Goal: Transaction & Acquisition: Purchase product/service

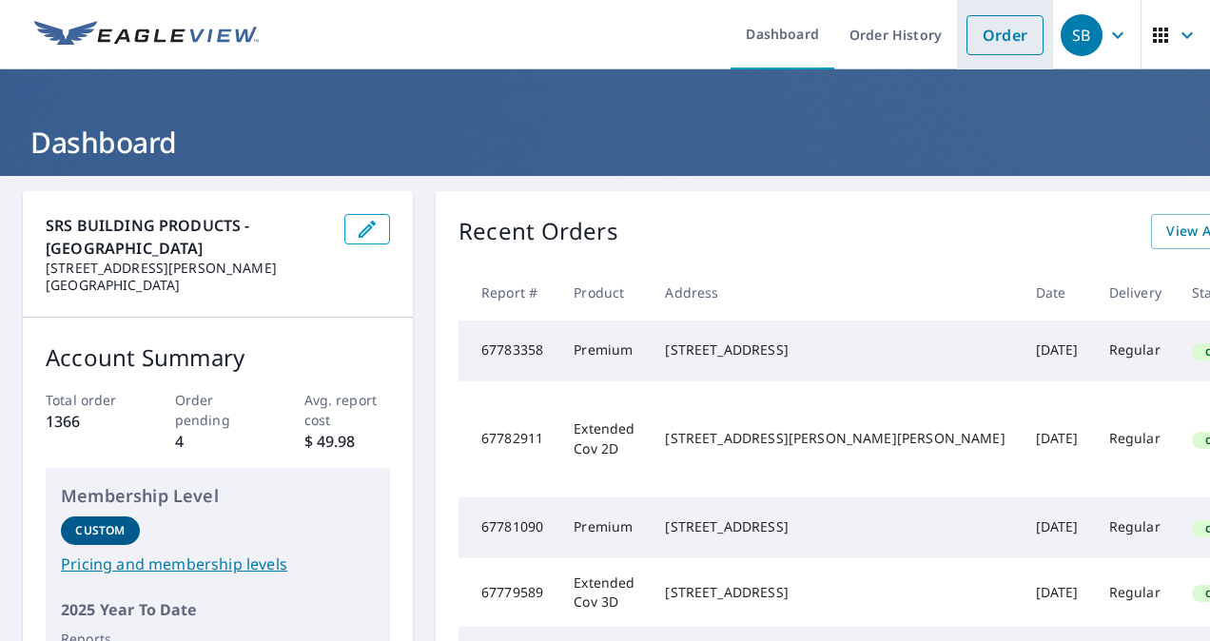
click at [1009, 45] on link "Order" at bounding box center [1005, 35] width 77 height 40
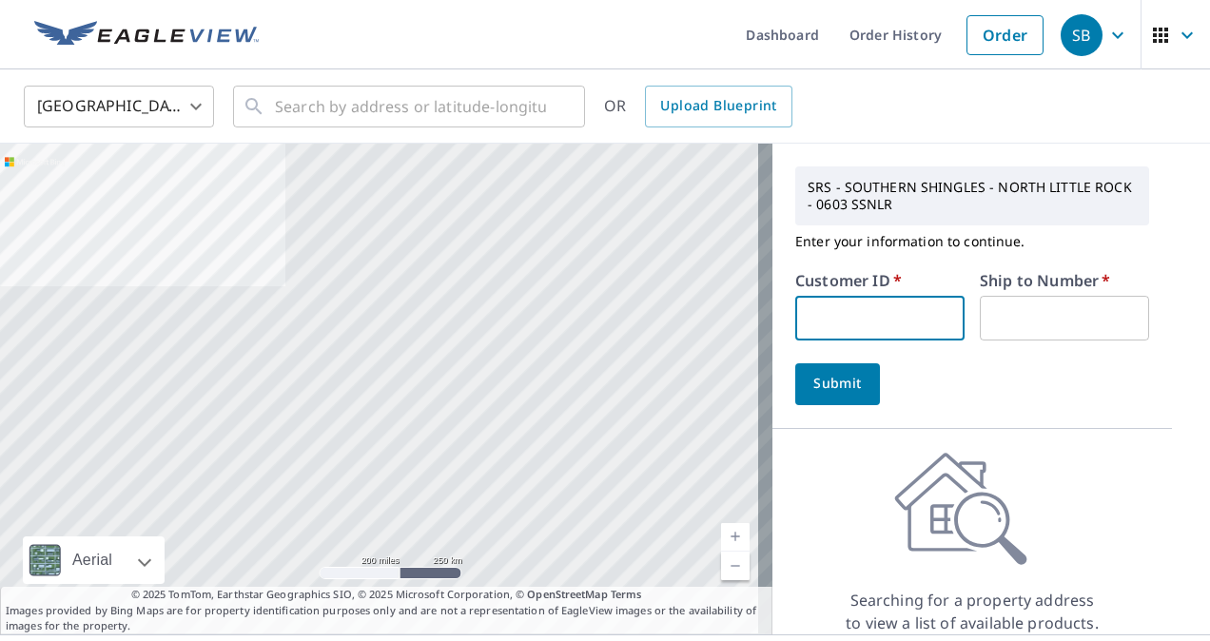
click at [833, 309] on input "text" at bounding box center [879, 318] width 169 height 45
paste input "S043834"
type input "S043834"
click at [994, 323] on input "text" at bounding box center [1064, 318] width 169 height 45
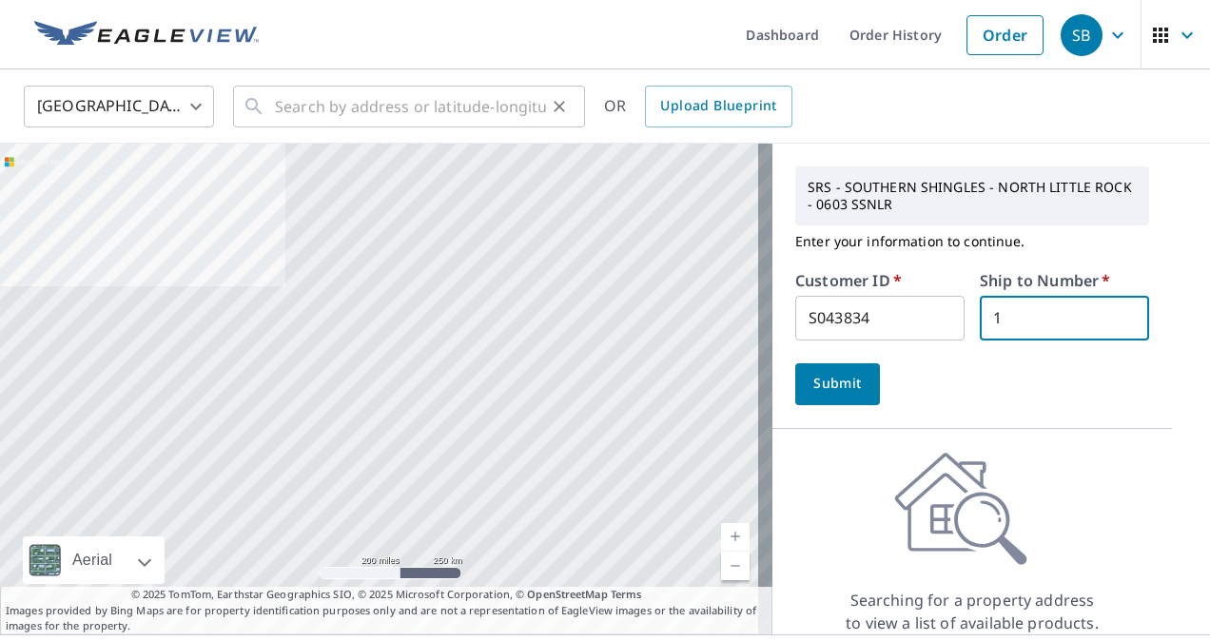
type input "1"
click at [438, 88] on input "text" at bounding box center [410, 106] width 271 height 53
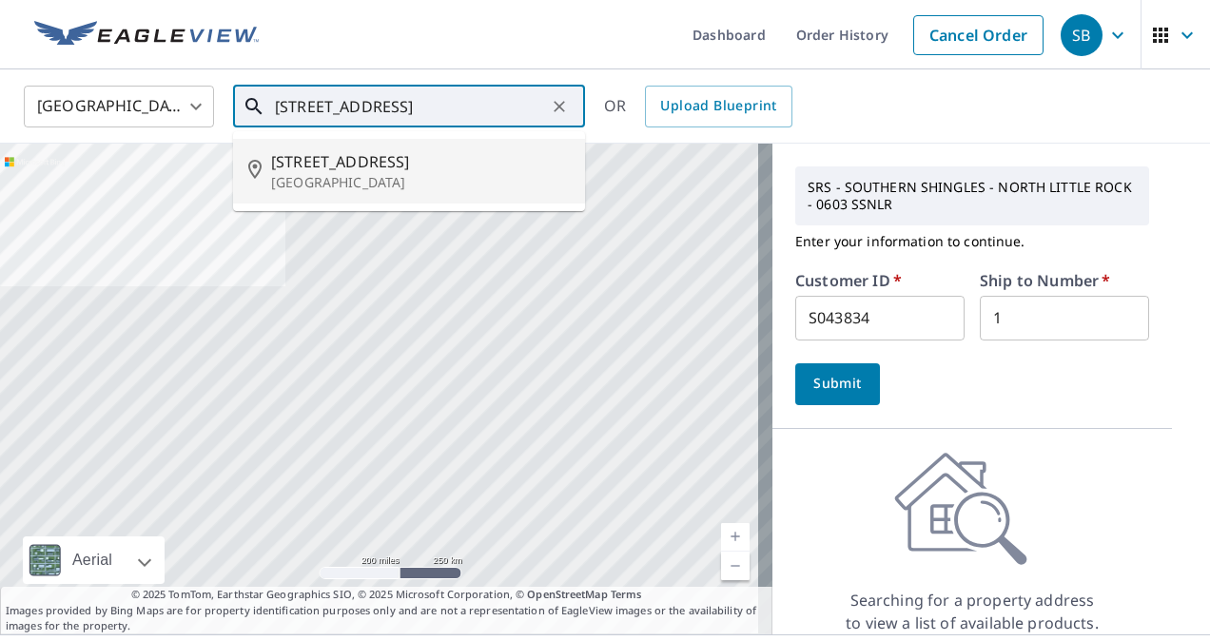
click at [379, 169] on span "[STREET_ADDRESS]" at bounding box center [420, 161] width 299 height 23
type input "[STREET_ADDRESS]"
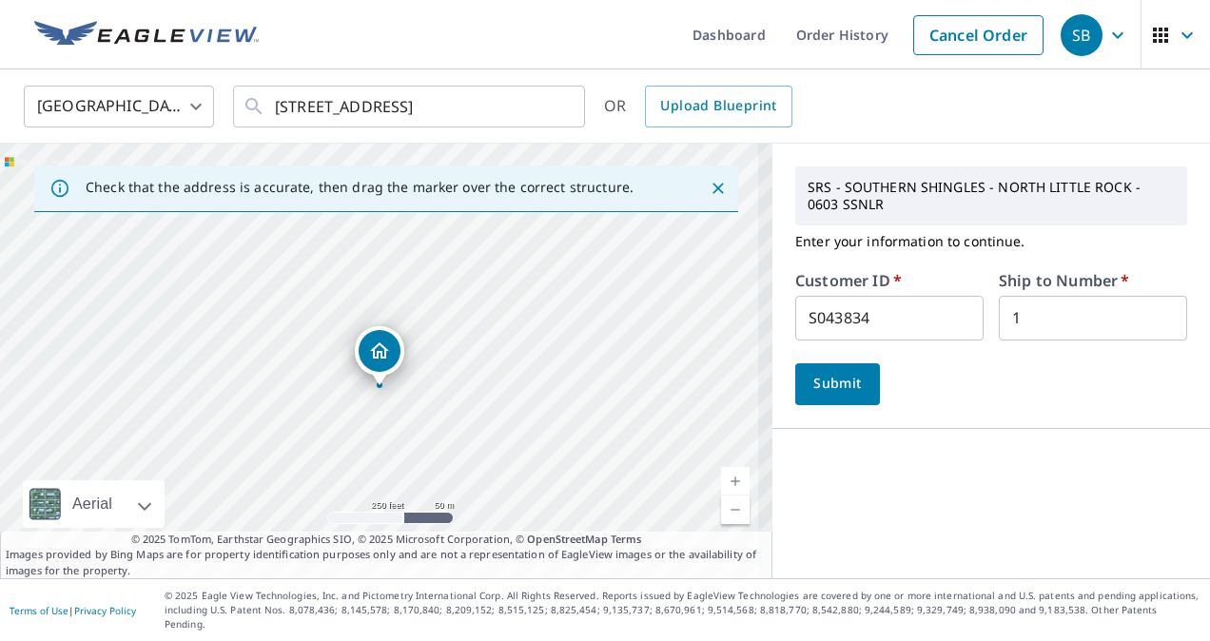
click at [826, 432] on div "SRS - SOUTHERN SHINGLES - NORTH LITTLE ROCK - 0603 SSNLR Enter your information…" at bounding box center [992, 361] width 438 height 435
click at [828, 399] on button "Submit" at bounding box center [837, 384] width 85 height 42
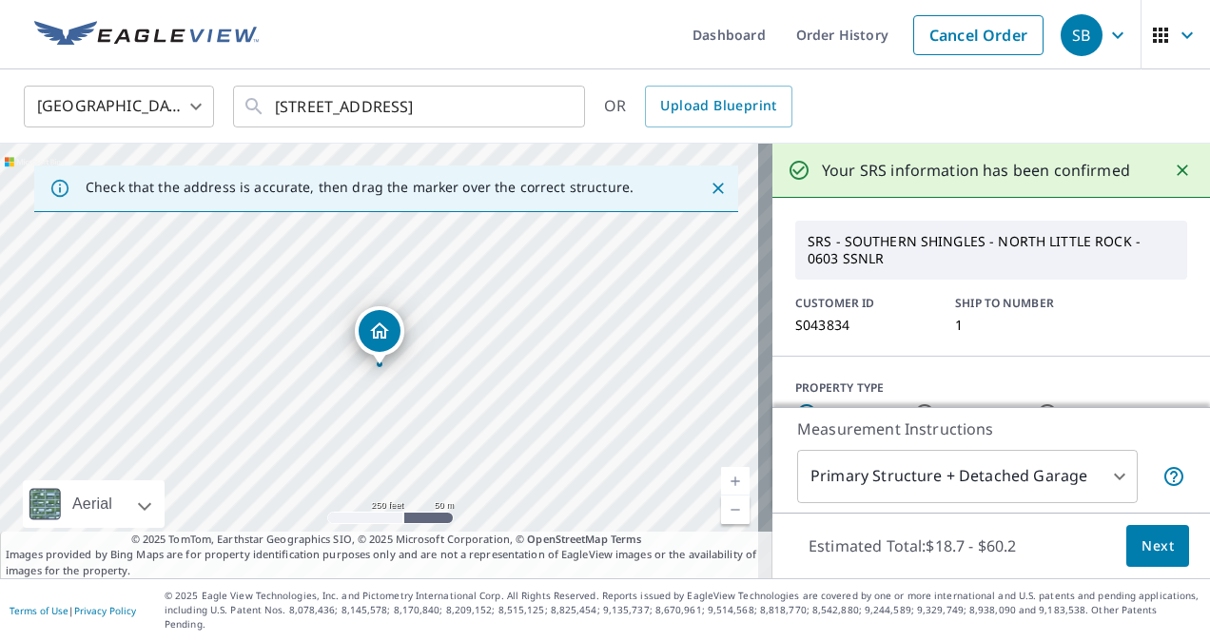
click at [1142, 557] on span "Next" at bounding box center [1158, 547] width 32 height 24
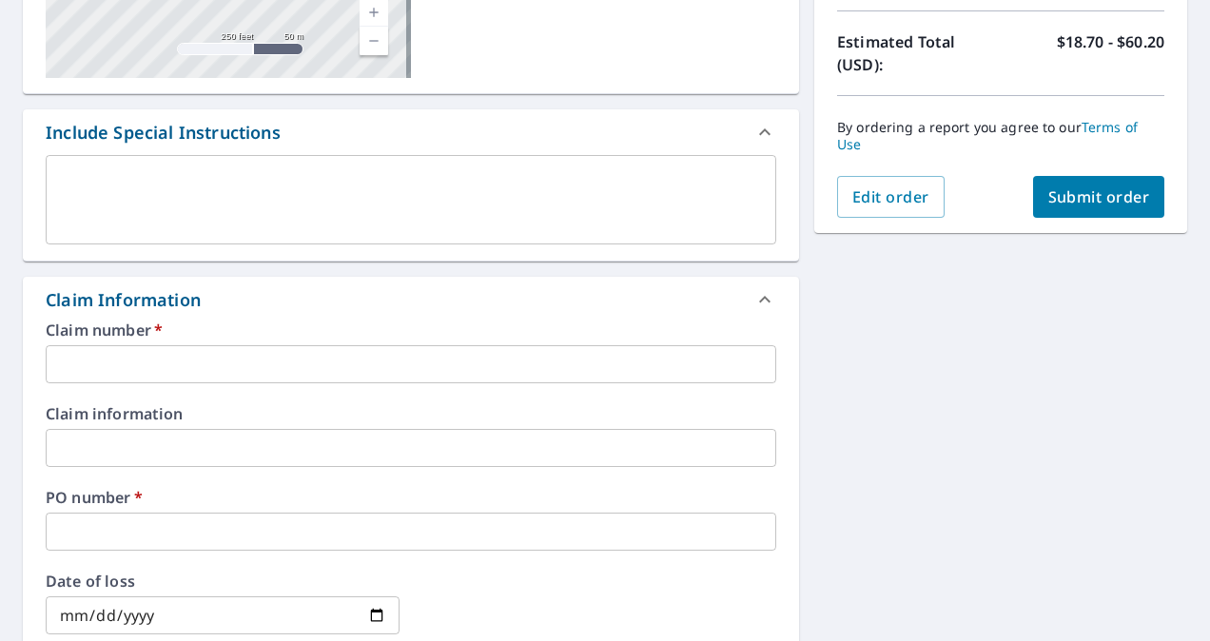
scroll to position [451, 0]
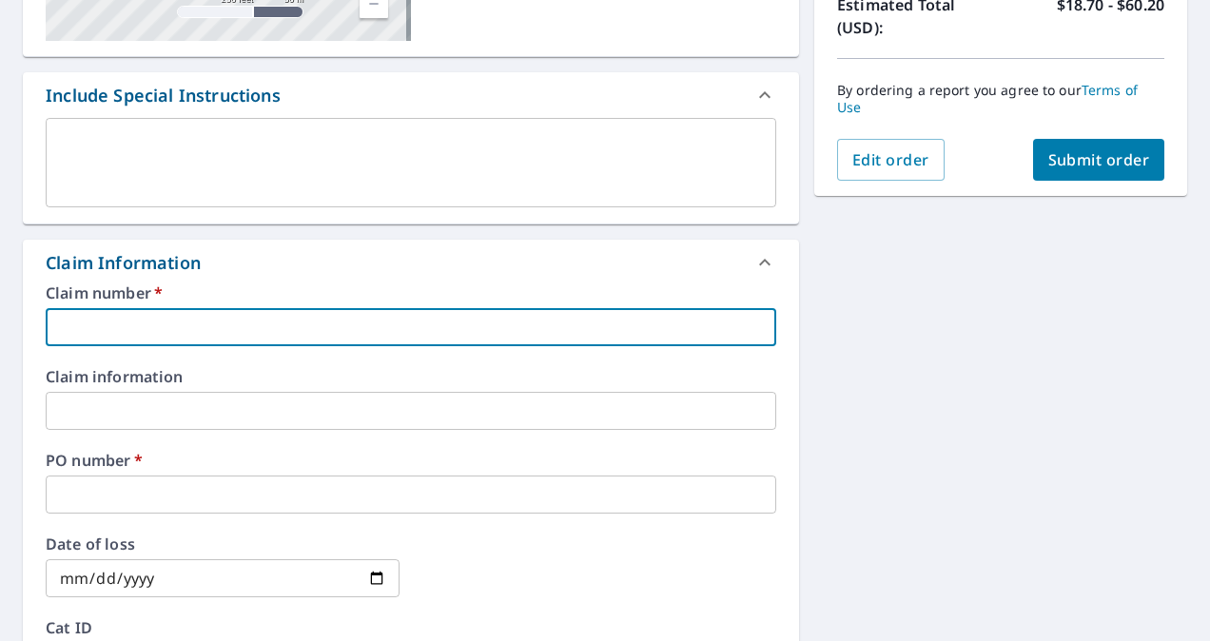
click at [428, 324] on input "text" at bounding box center [411, 327] width 731 height 38
type input "r"
checkbox input "true"
type input "ro"
checkbox input "true"
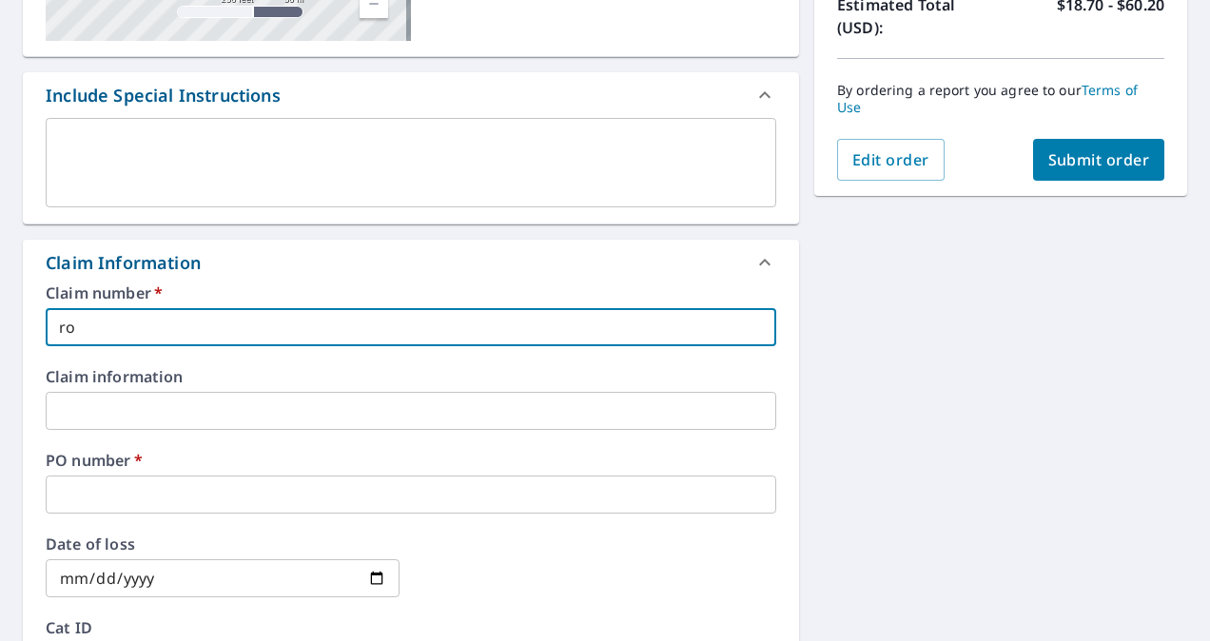
type input "roc"
checkbox input "true"
type input "rock"
checkbox input "true"
type input "rock"
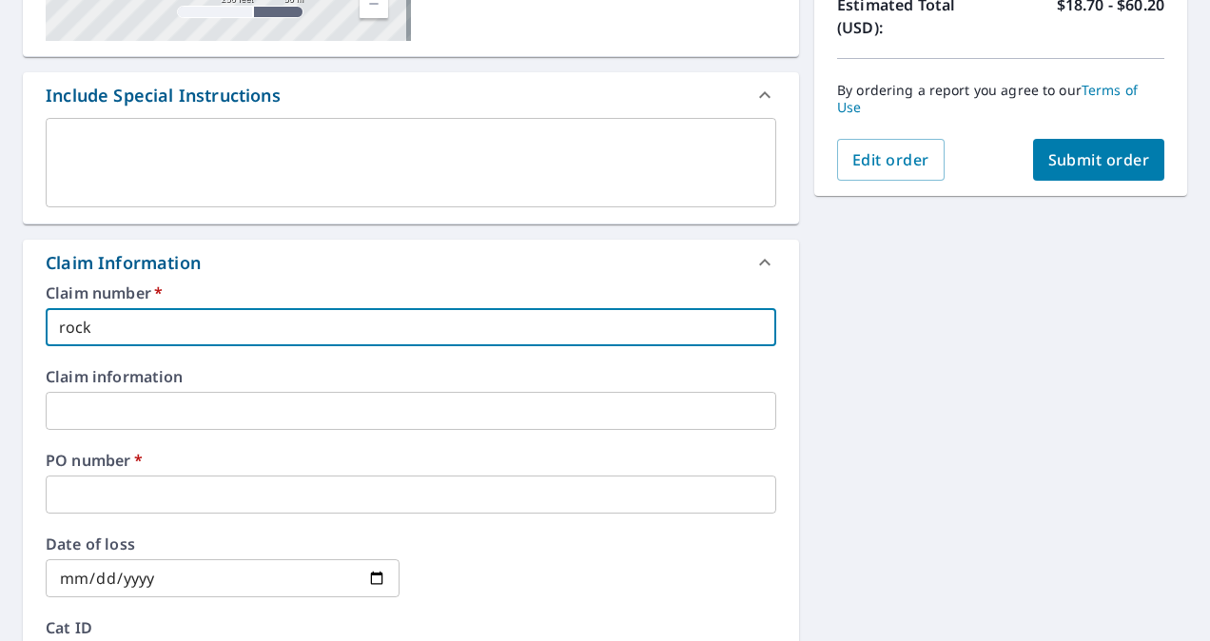
checkbox input "true"
type input "rock s"
checkbox input "true"
type input "rock"
checkbox input "true"
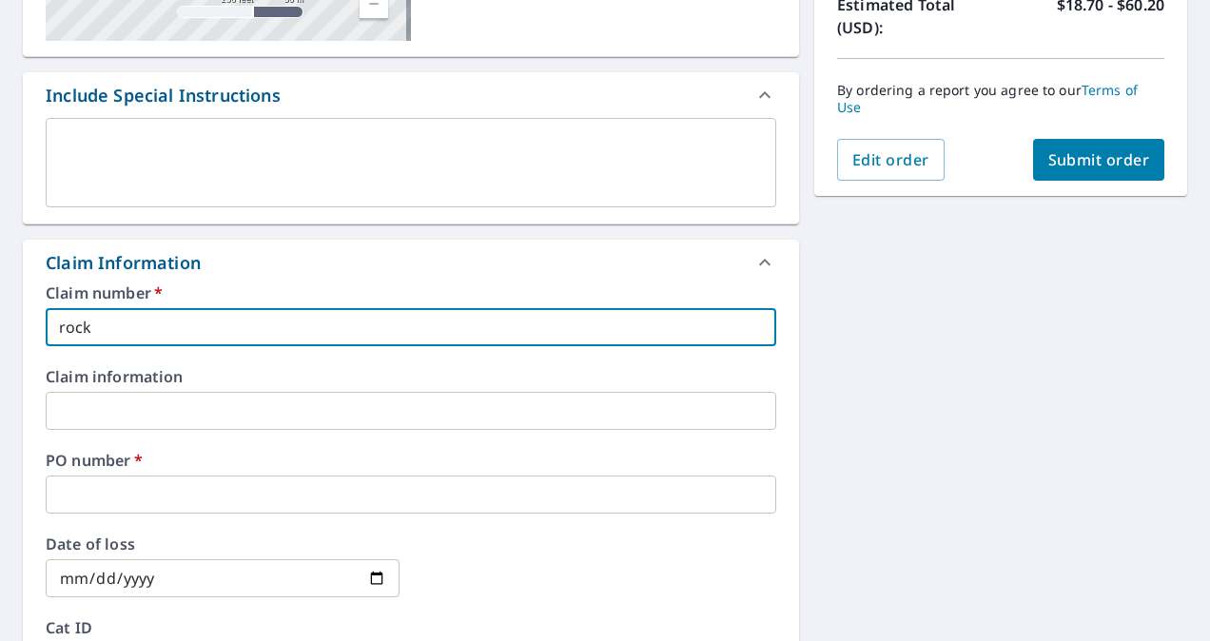
type input "rock"
checkbox input "true"
type input "rocks"
checkbox input "true"
type input "rocks"
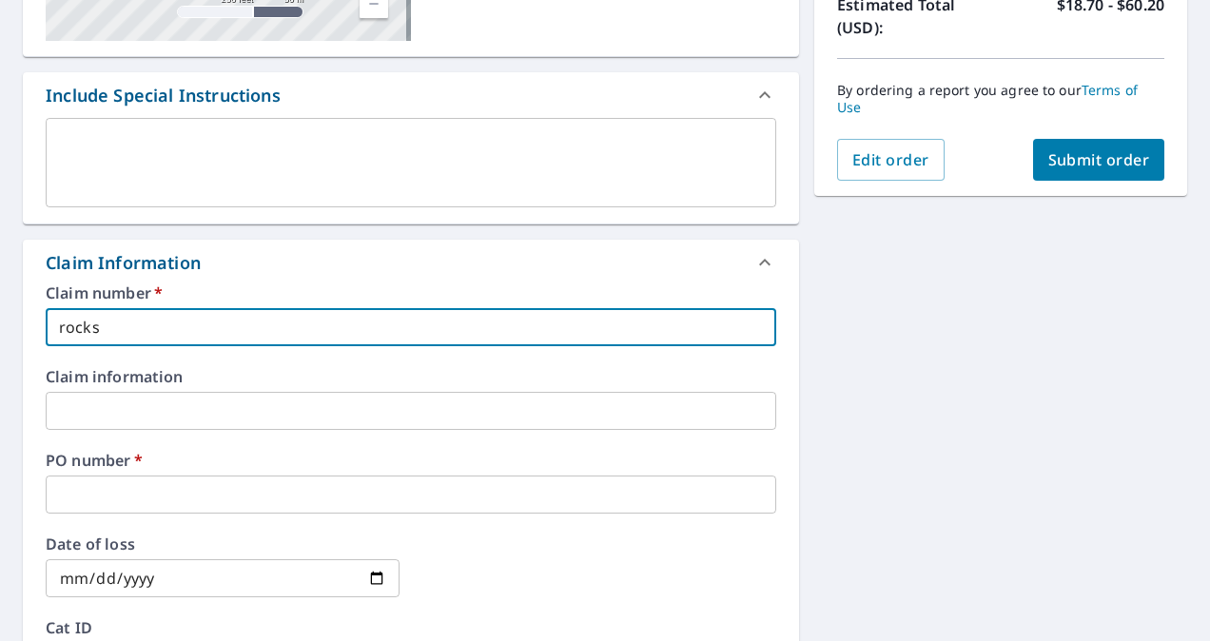
checkbox input "true"
type input "rocks f"
checkbox input "true"
type input "rocks fi"
checkbox input "true"
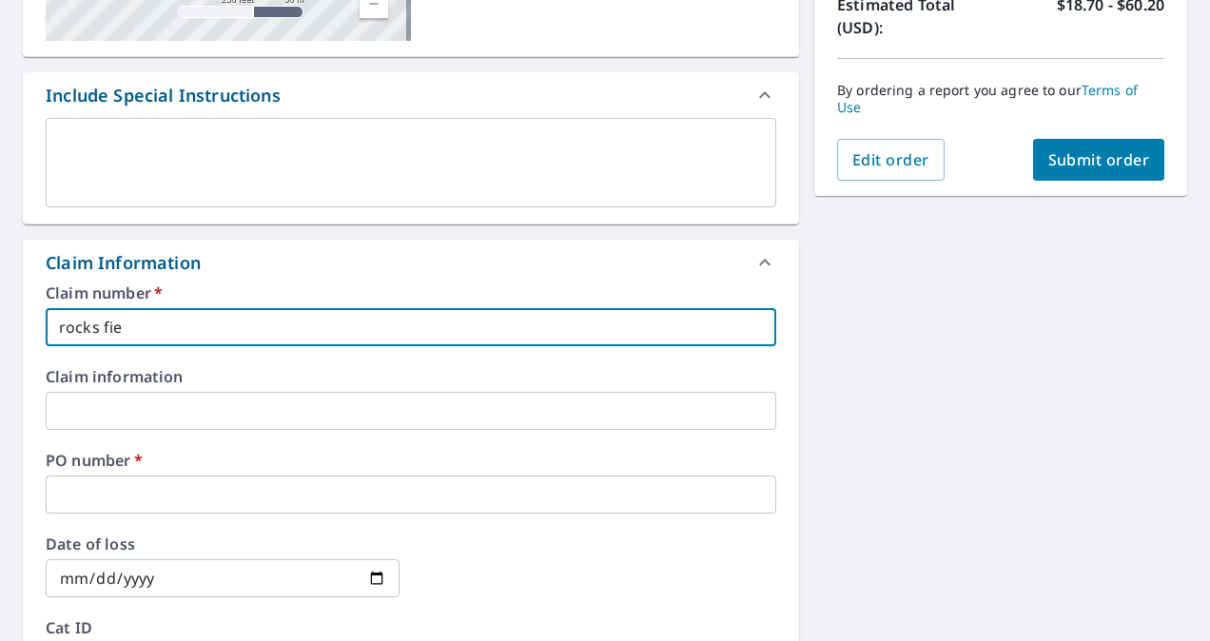
type input "rocks fien"
checkbox input "true"
type input "rocks fiens"
checkbox input "true"
type input "rocks fienst"
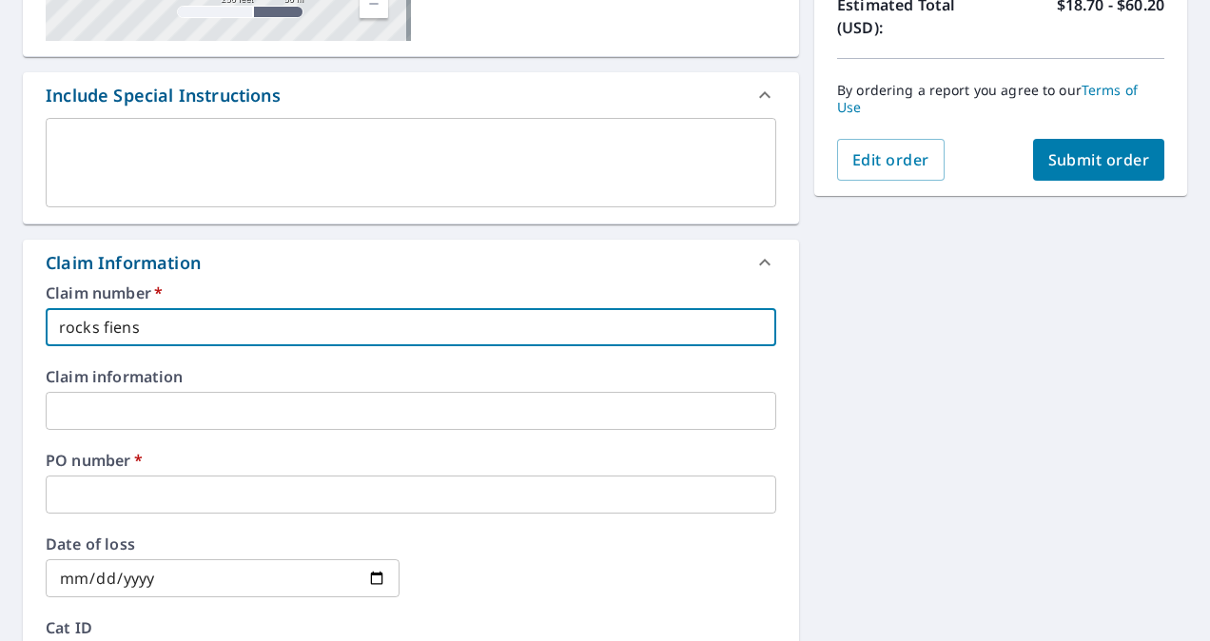
checkbox input "true"
type input "rocks fienst"
checkbox input "true"
type input "rocks fienst"
checkbox input "true"
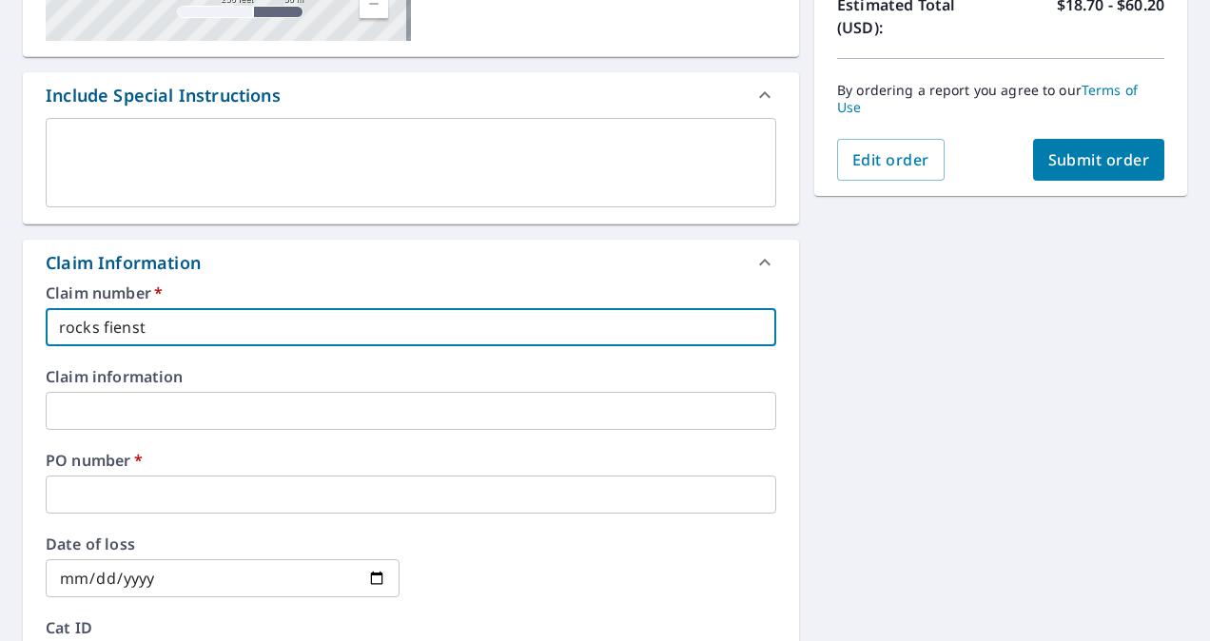
type input "rocks fiens"
checkbox input "true"
type input "rocks fien"
checkbox input "true"
type input "rocks fie"
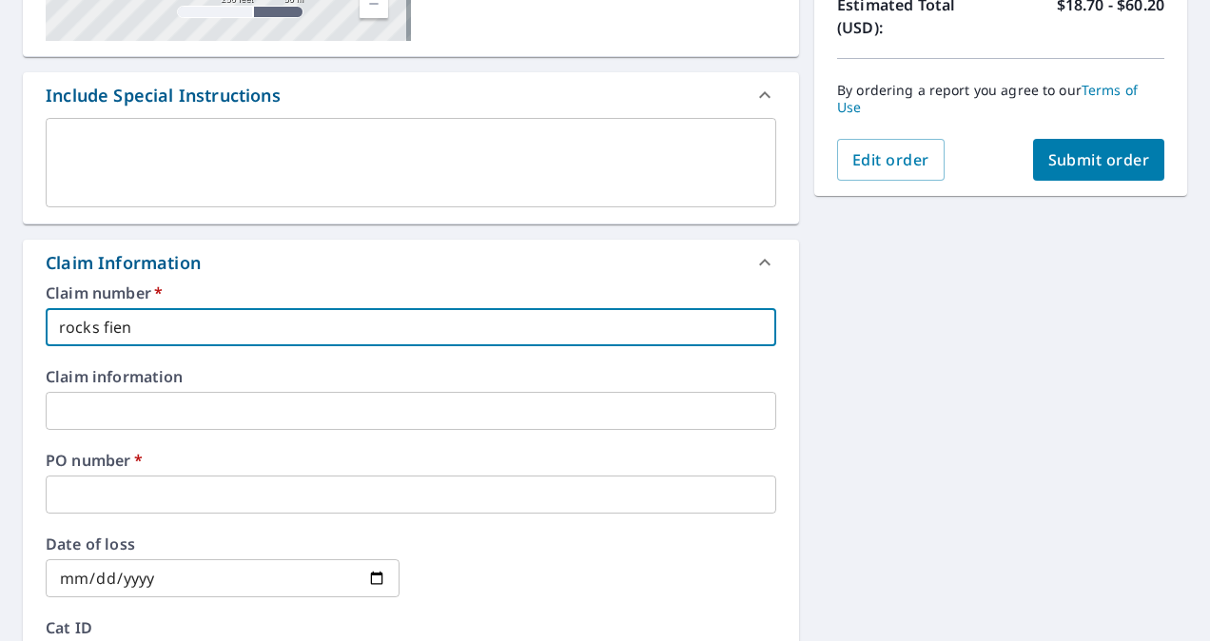
checkbox input "true"
type input "rocks fien"
checkbox input "true"
type input "rocks fie"
checkbox input "true"
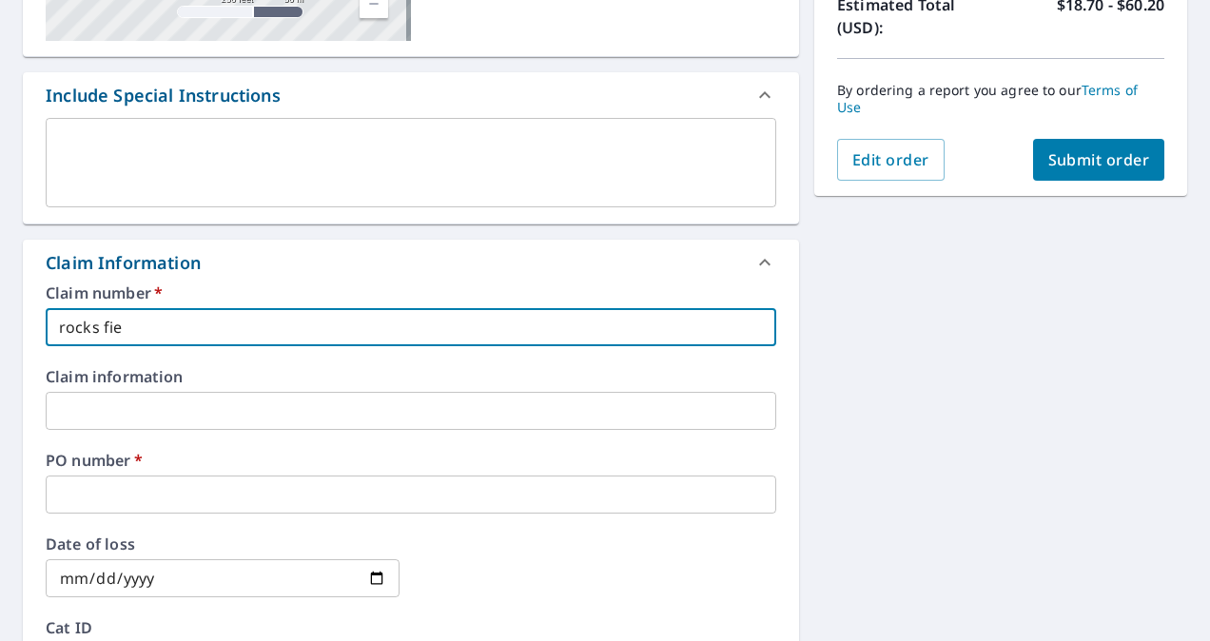
type input "rocks fi"
checkbox input "true"
type input "rocks fin"
checkbox input "true"
type input "rocks fine"
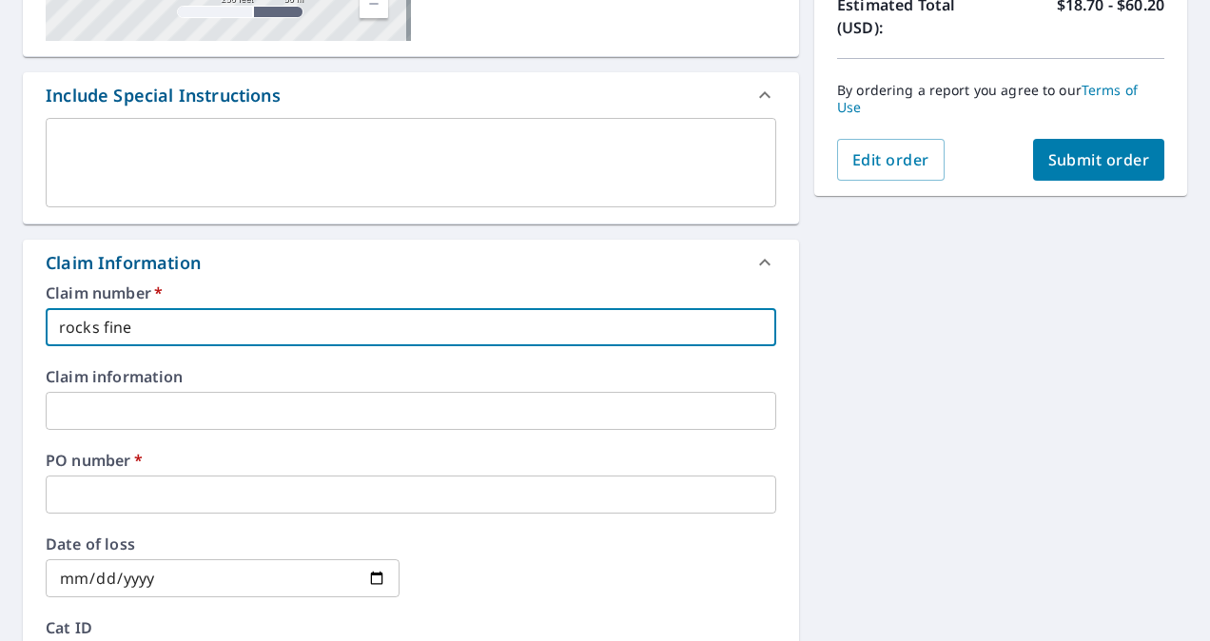
checkbox input "true"
type input "rocks fines"
checkbox input "true"
type input "rocks finest"
checkbox input "true"
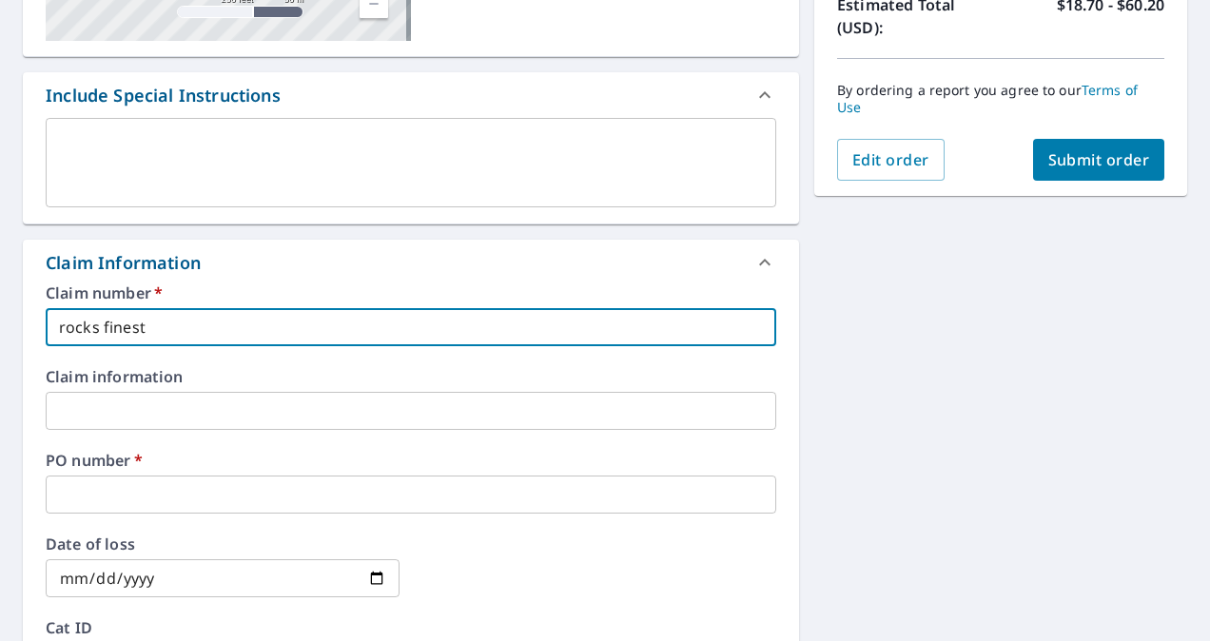
type input "rocks finest"
checkbox input "true"
type input "rocks finest"
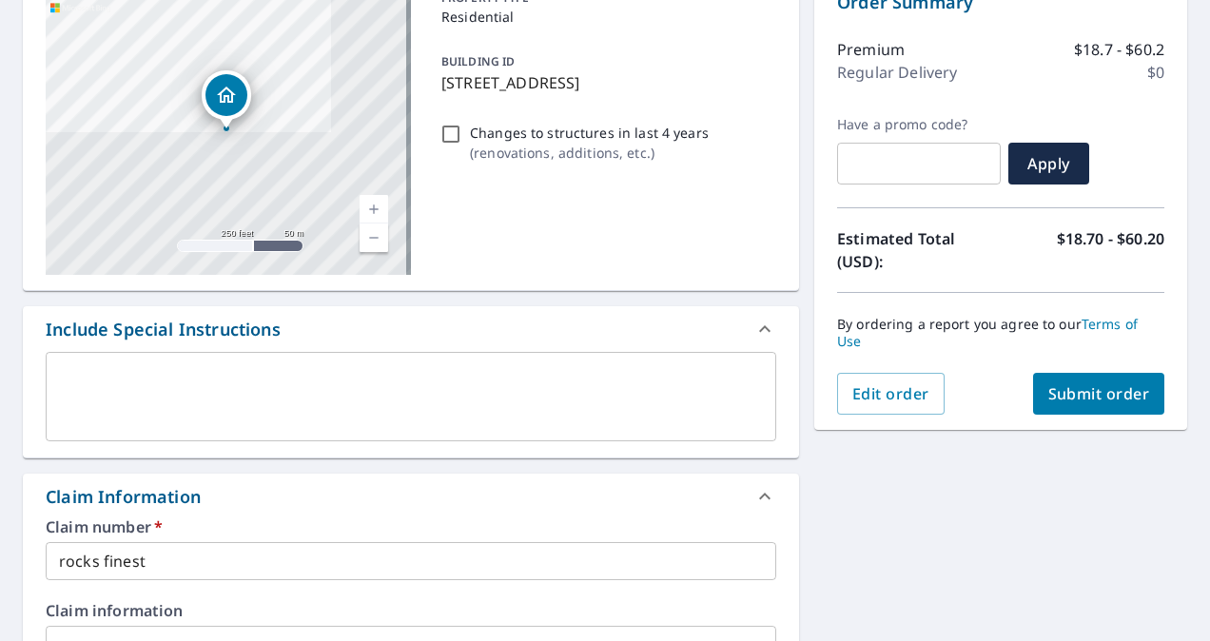
type input "3"
checkbox input "true"
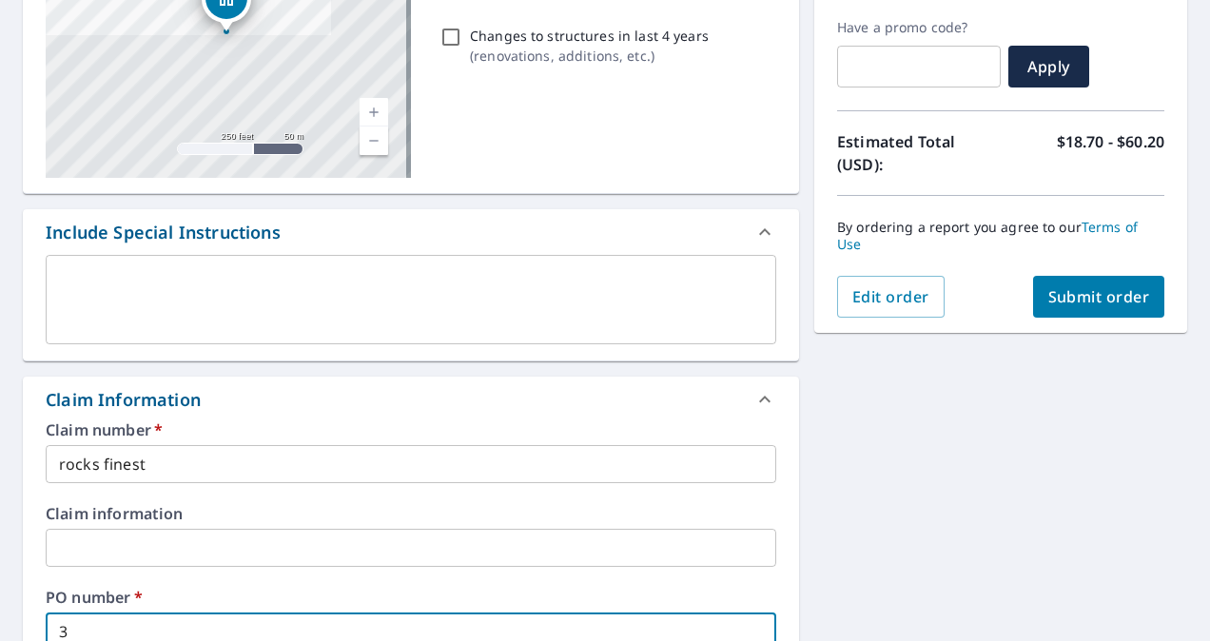
type input "31"
checkbox input "true"
type input "314"
checkbox input "true"
type input "314"
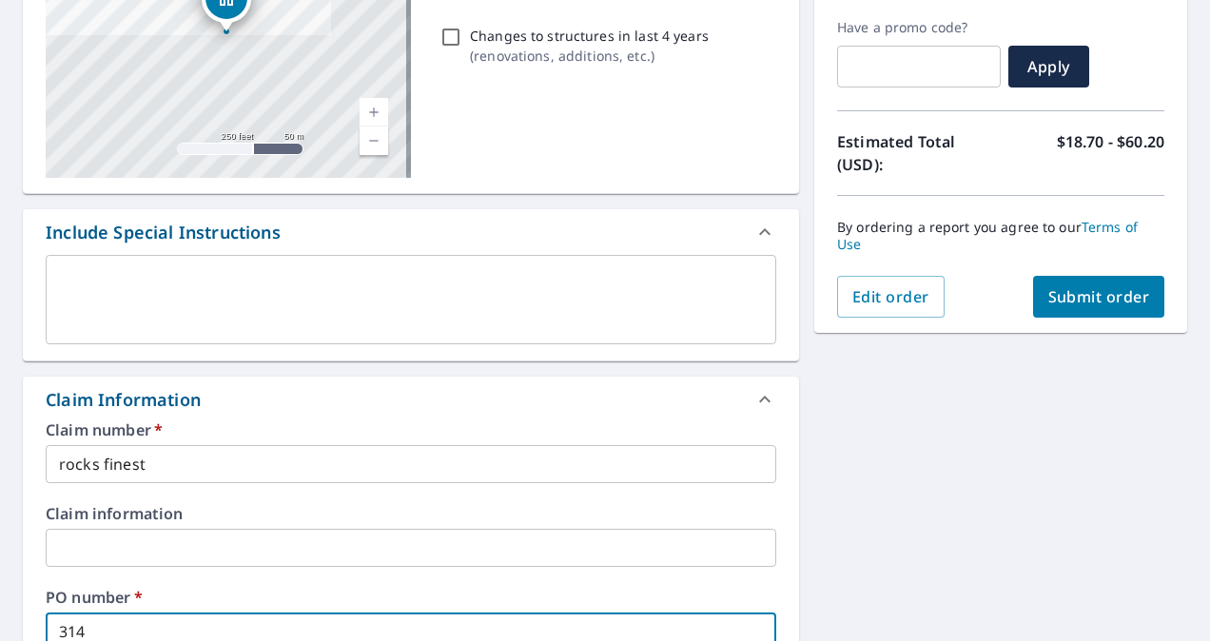
checkbox input "true"
type input "314 n"
checkbox input "true"
type input "314 n"
checkbox input "true"
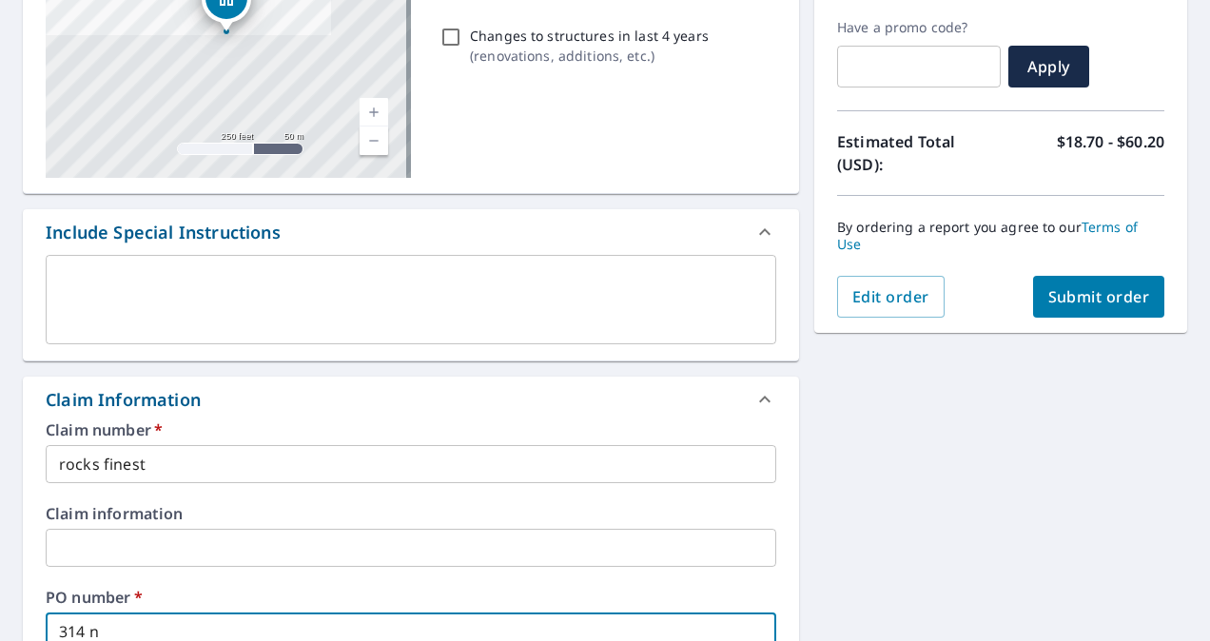
type input "314 n c"
checkbox input "true"
type input "314 n ch"
checkbox input "true"
type input "314 n che"
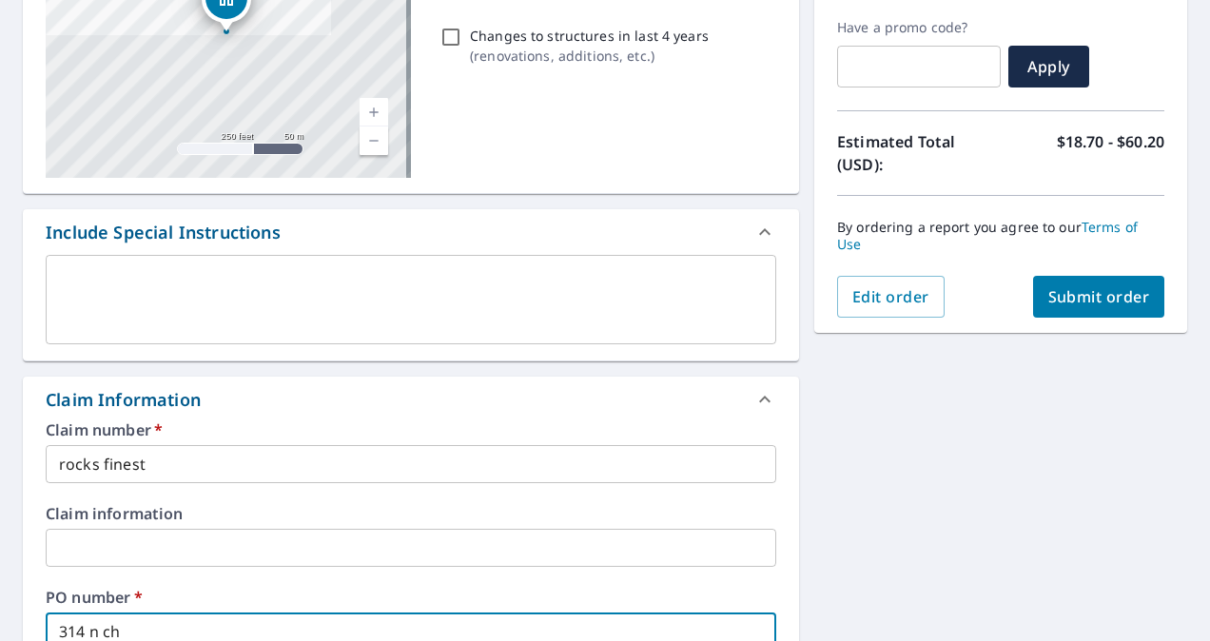
checkbox input "true"
type input "314 n ches"
checkbox input "true"
type input "314 n chest"
checkbox input "true"
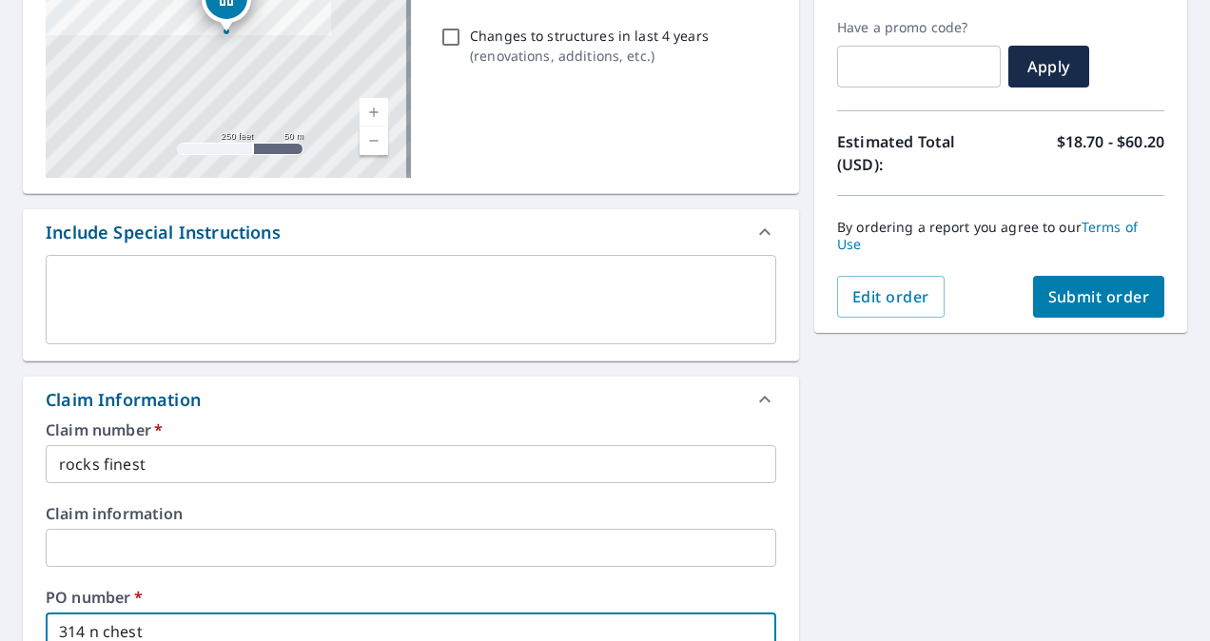
type input "314 n chestn"
checkbox input "true"
type input "314 n chestnu"
checkbox input "true"
type input "314 n chestnut"
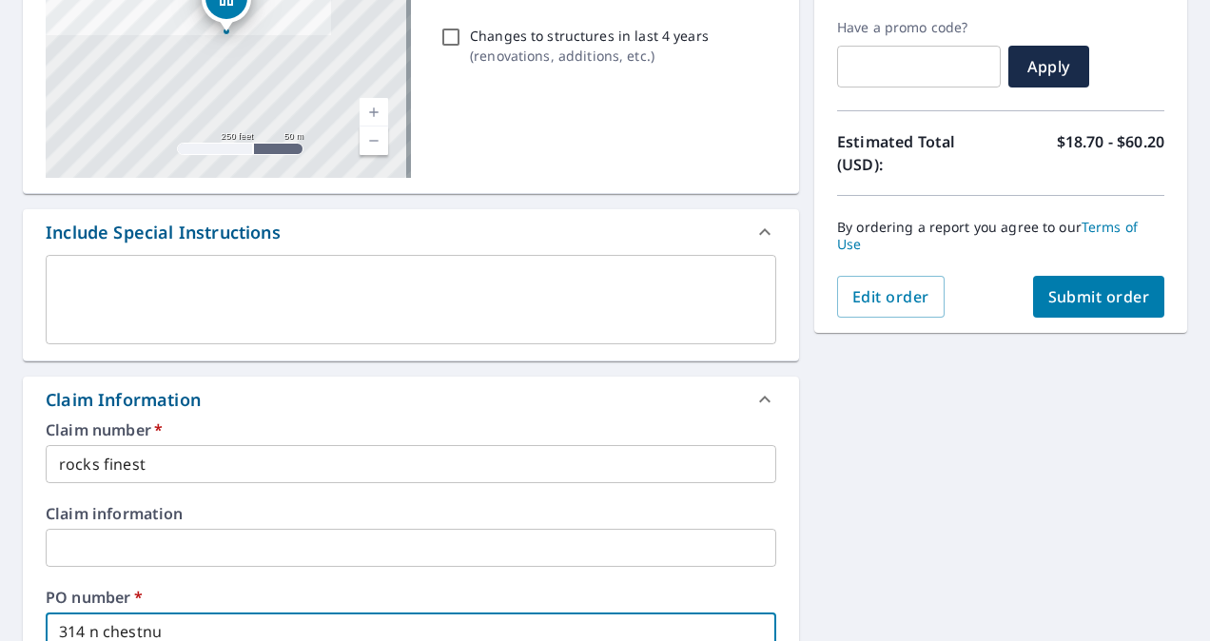
checkbox input "true"
type input "314 n chestnut"
checkbox input "true"
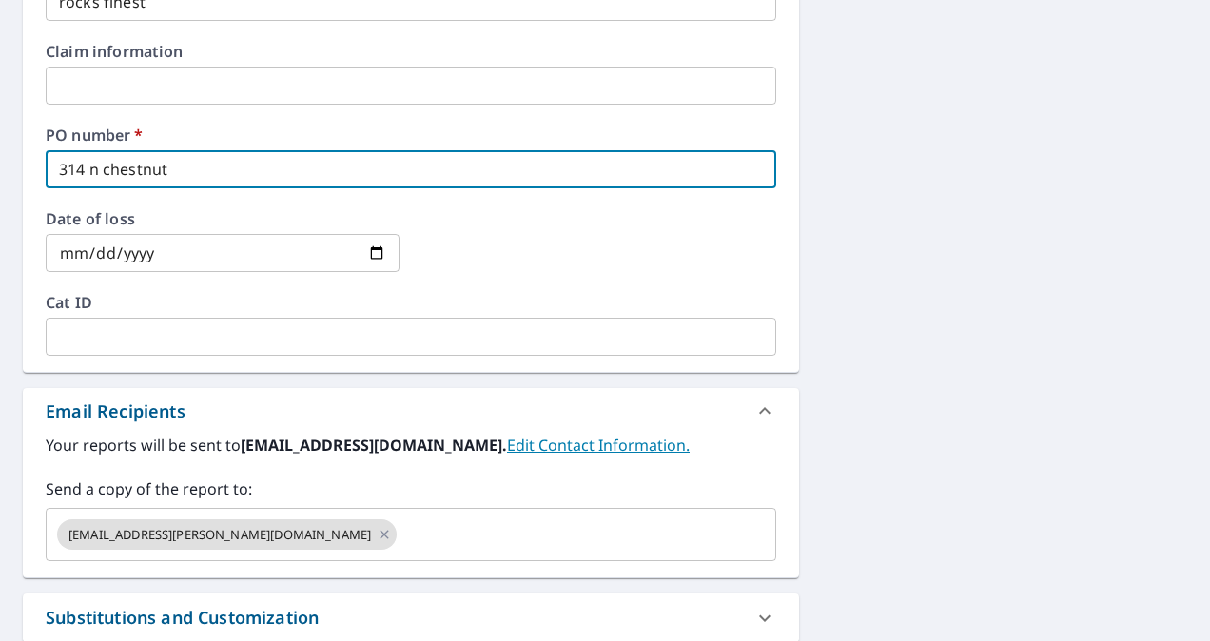
scroll to position [830, 0]
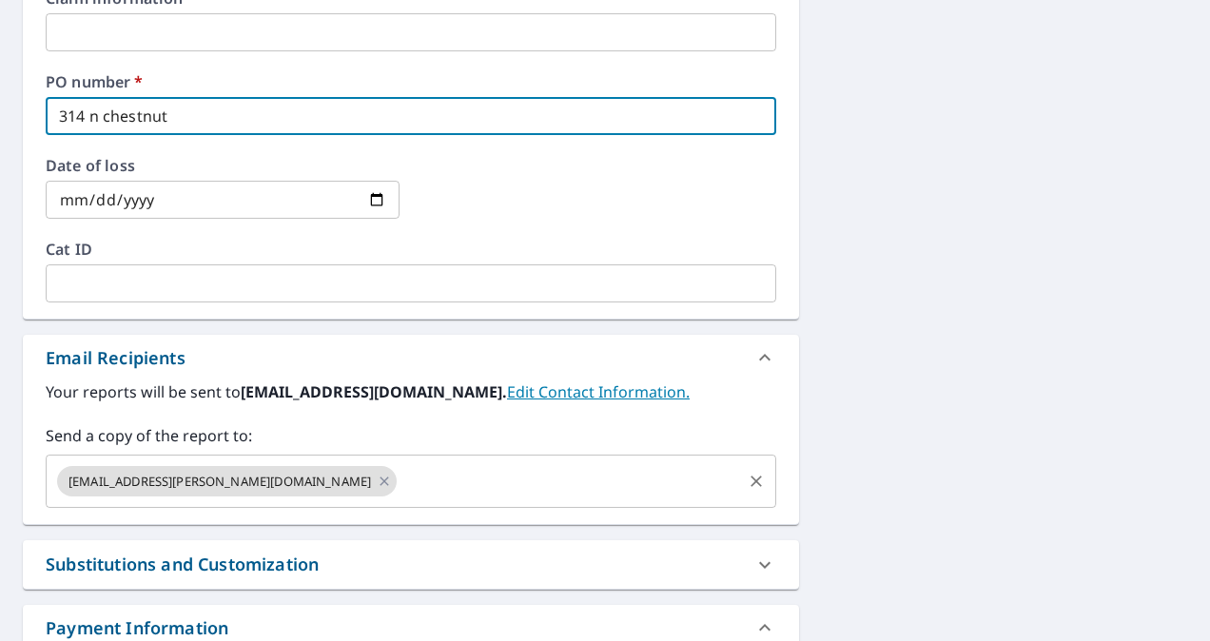
type input "314 n chestnut"
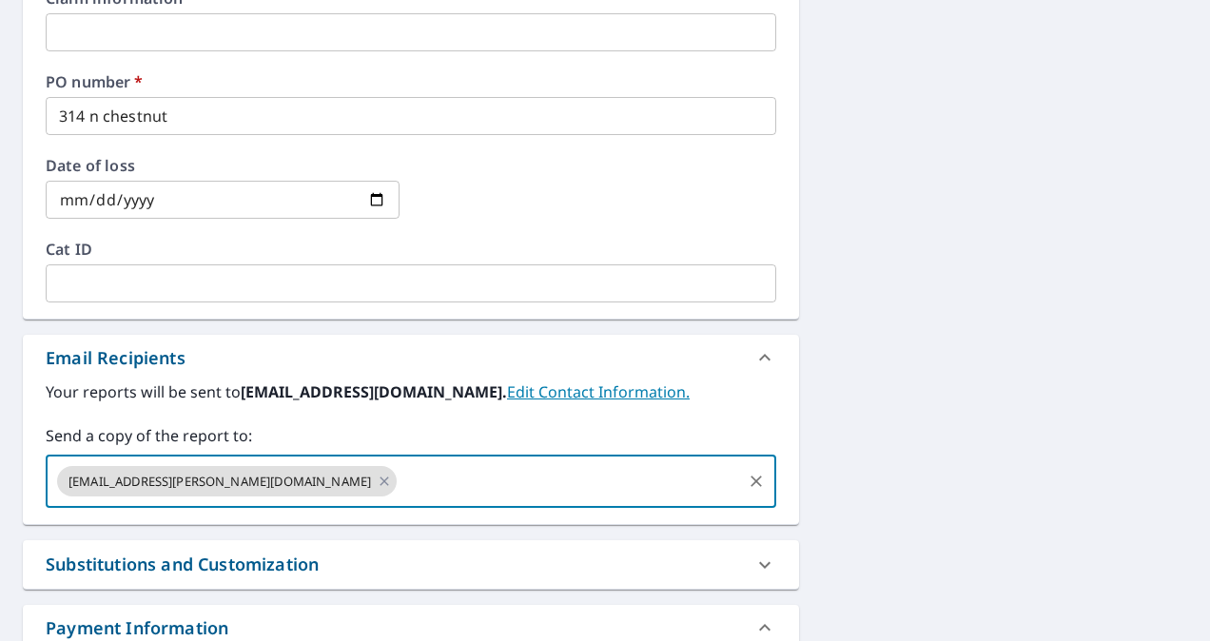
click at [400, 473] on input "text" at bounding box center [570, 481] width 340 height 36
checkbox input "true"
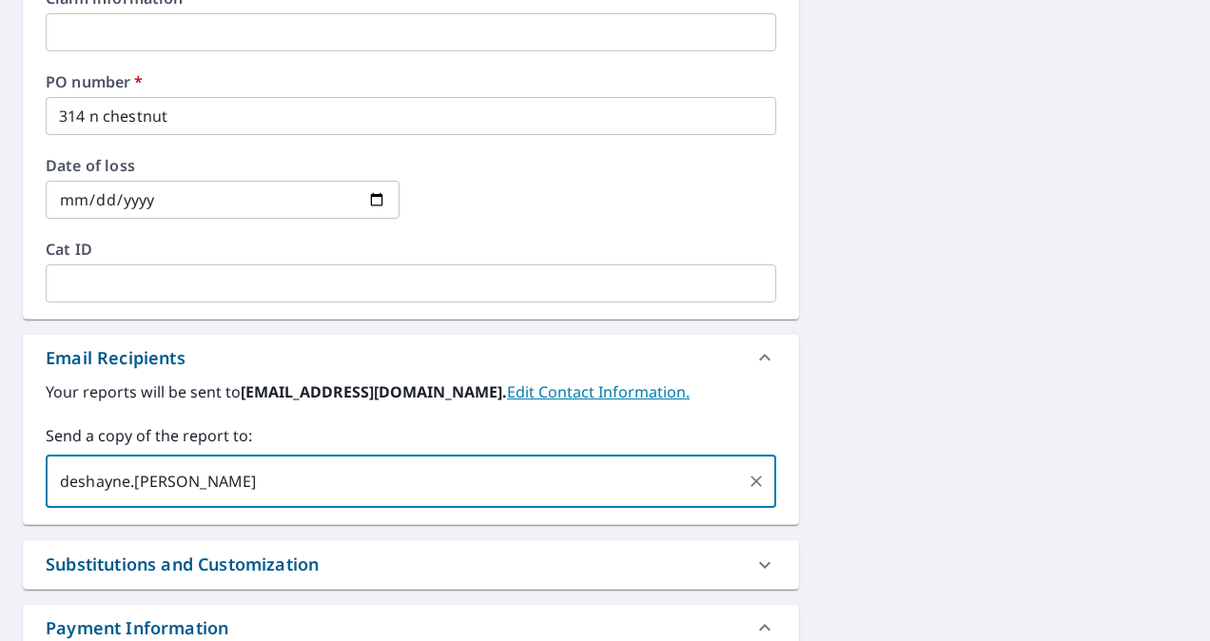
type input "deshayne.gallio"
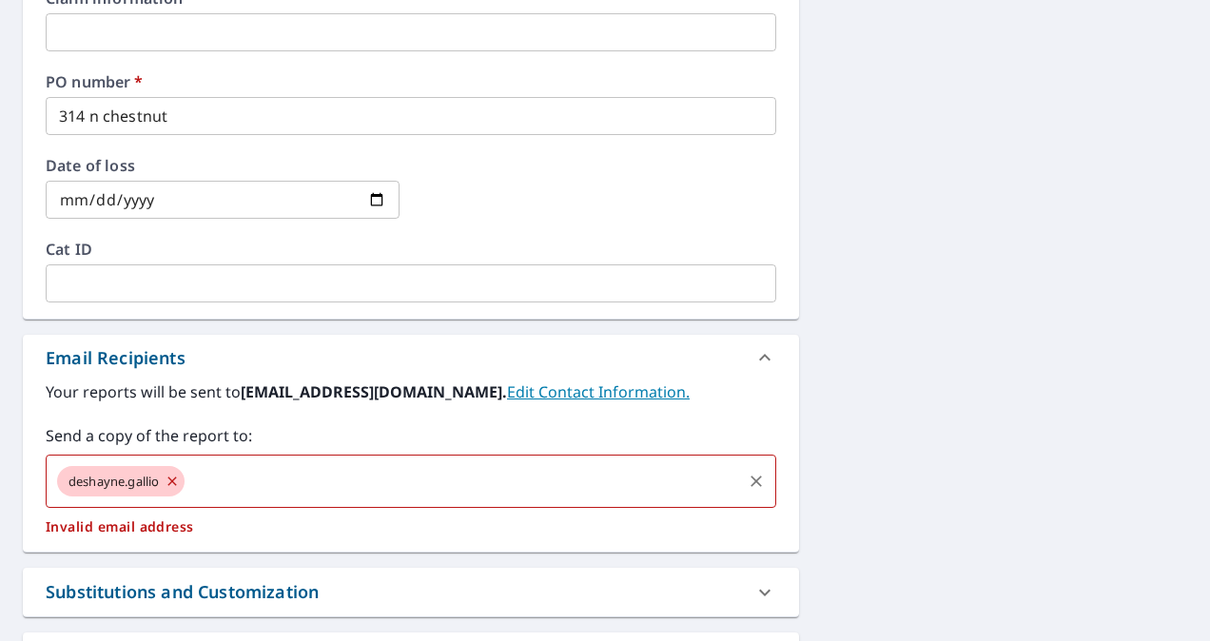
checkbox input "true"
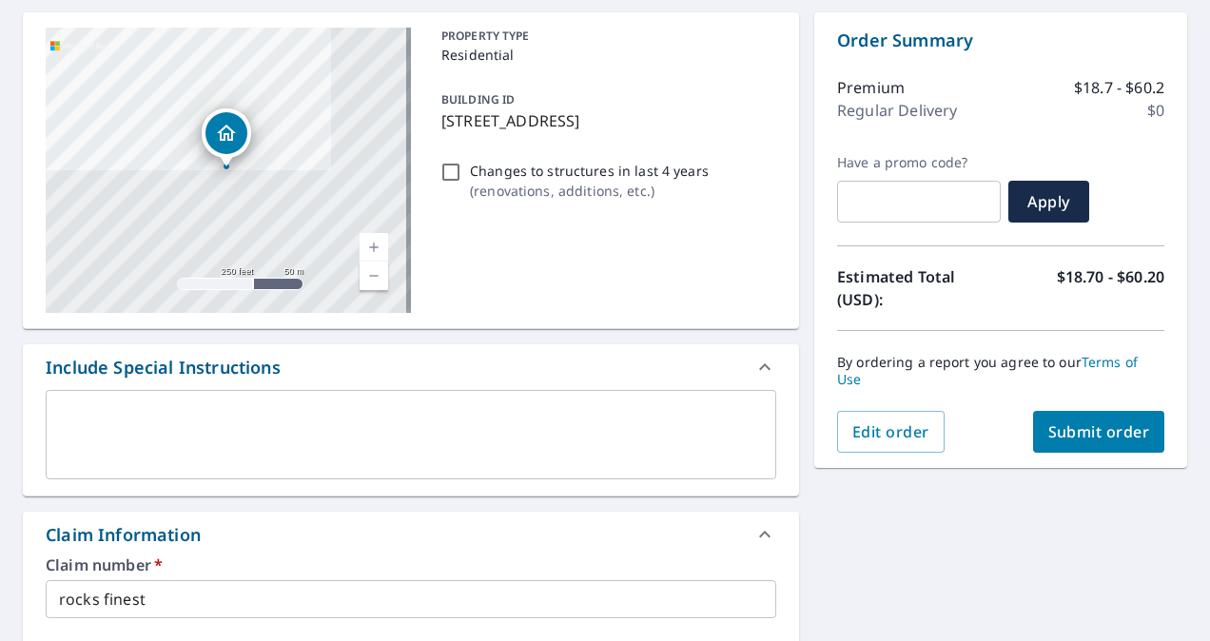
scroll to position [147, 0]
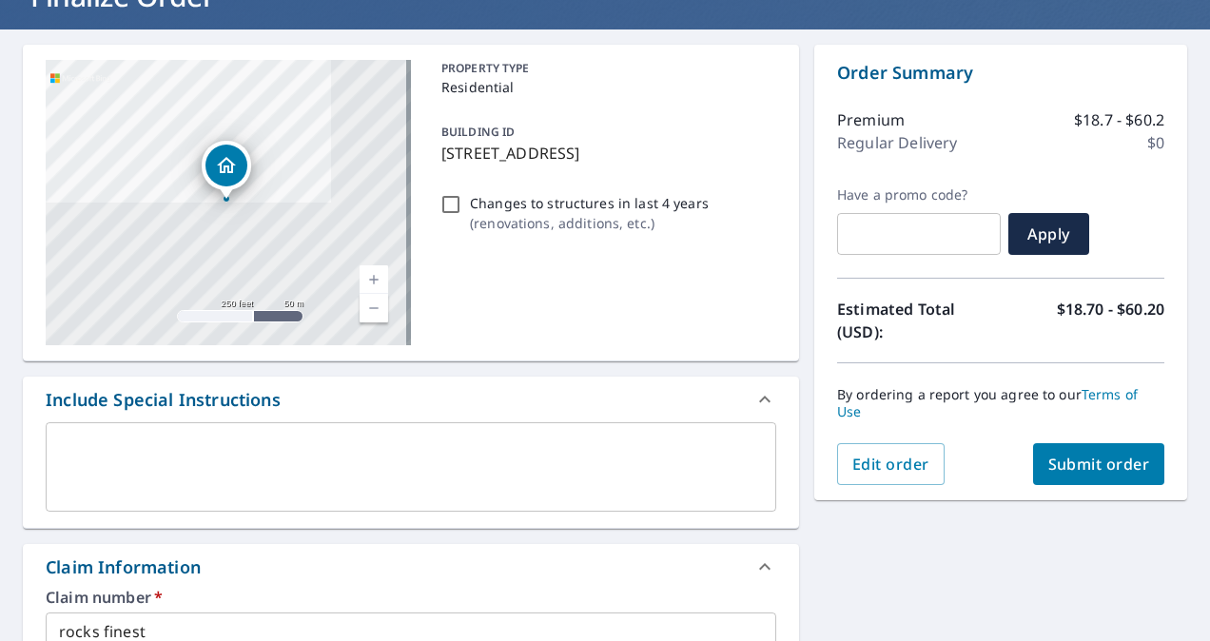
type input "[EMAIL_ADDRESS][PERSON_NAME][DOMAIN_NAME]"
click at [1081, 445] on button "Submit order" at bounding box center [1099, 464] width 132 height 42
checkbox input "true"
